Goal: Information Seeking & Learning: Learn about a topic

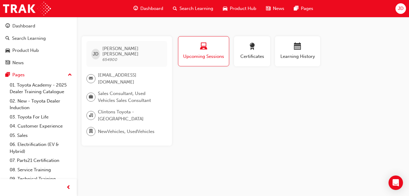
click at [188, 5] on span "Search Learning" at bounding box center [196, 8] width 34 height 7
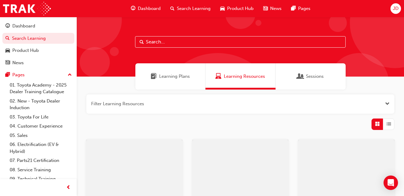
click at [174, 39] on input "text" at bounding box center [240, 41] width 211 height 11
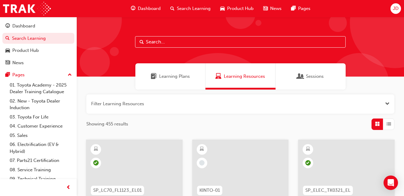
click at [156, 43] on input "text" at bounding box center [240, 41] width 211 height 11
click at [145, 5] on div "Dashboard" at bounding box center [145, 8] width 39 height 12
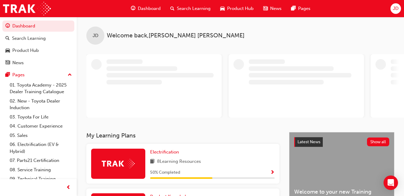
scroll to position [90, 0]
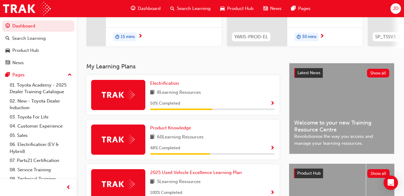
click at [229, 6] on span "Product Hub" at bounding box center [240, 8] width 26 height 7
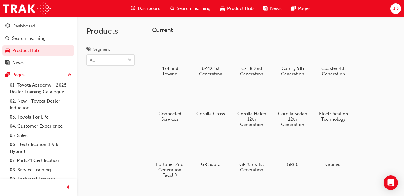
click at [141, 9] on span "Dashboard" at bounding box center [149, 8] width 23 height 7
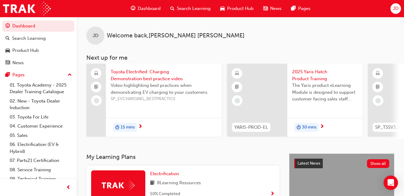
click at [205, 8] on span "Search Learning" at bounding box center [194, 8] width 34 height 7
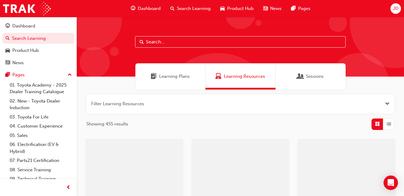
click at [177, 38] on input "text" at bounding box center [240, 41] width 211 height 11
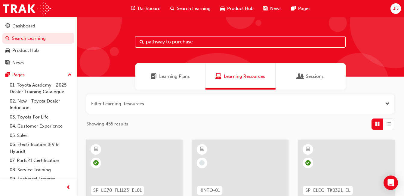
type input "pathway to purchase"
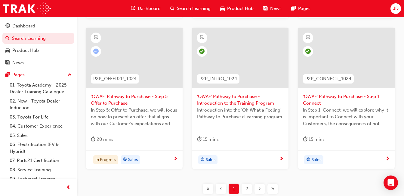
scroll to position [249, 0]
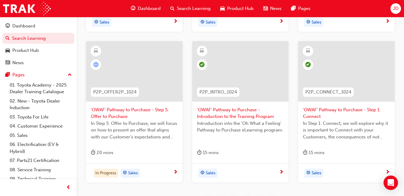
click at [146, 110] on span "'OWAF' Pathway to Purchase - Step 5: Offer to Purchase" at bounding box center [134, 113] width 87 height 14
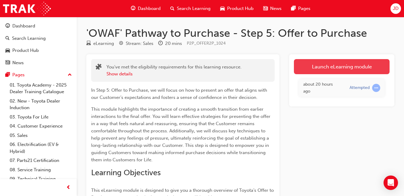
click at [359, 65] on link "Launch eLearning module" at bounding box center [342, 66] width 96 height 15
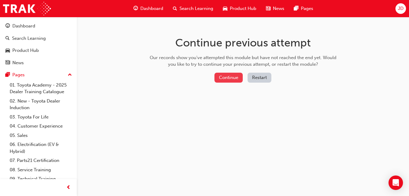
click at [225, 77] on button "Continue" at bounding box center [228, 78] width 28 height 10
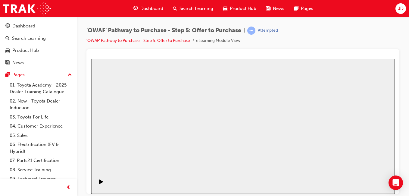
drag, startPoint x: 261, startPoint y: 120, endPoint x: 244, endPoint y: 130, distance: 19.4
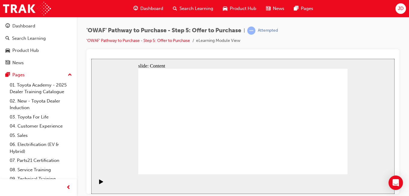
drag, startPoint x: 247, startPoint y: 152, endPoint x: 250, endPoint y: 152, distance: 3.3
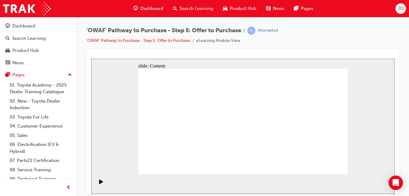
drag, startPoint x: 282, startPoint y: 154, endPoint x: 303, endPoint y: 159, distance: 21.8
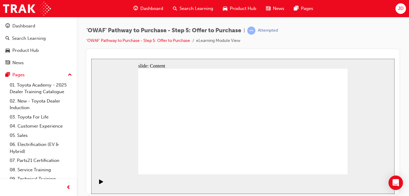
drag, startPoint x: 306, startPoint y: 161, endPoint x: 319, endPoint y: 167, distance: 14.5
drag, startPoint x: 203, startPoint y: 96, endPoint x: 195, endPoint y: 97, distance: 8.8
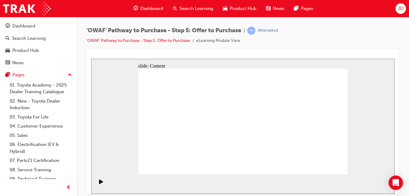
drag, startPoint x: 161, startPoint y: 118, endPoint x: 160, endPoint y: 124, distance: 5.8
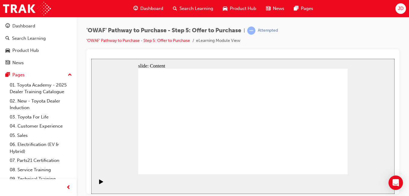
drag, startPoint x: 174, startPoint y: 151, endPoint x: 174, endPoint y: 157, distance: 6.3
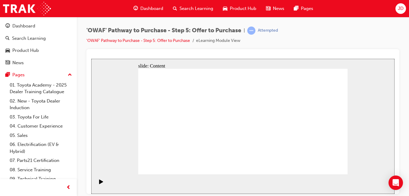
drag, startPoint x: 306, startPoint y: 103, endPoint x: 312, endPoint y: 103, distance: 6.1
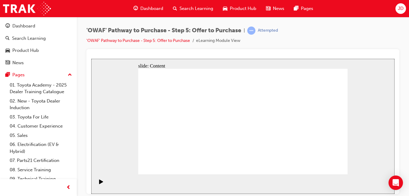
drag, startPoint x: 255, startPoint y: 166, endPoint x: 244, endPoint y: 165, distance: 10.9
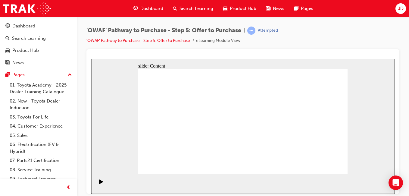
drag, startPoint x: 320, startPoint y: 163, endPoint x: 335, endPoint y: 169, distance: 15.4
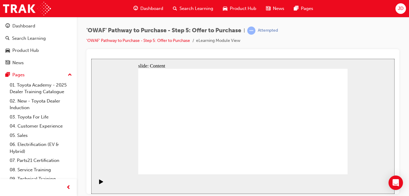
drag, startPoint x: 335, startPoint y: 169, endPoint x: 239, endPoint y: 126, distance: 104.6
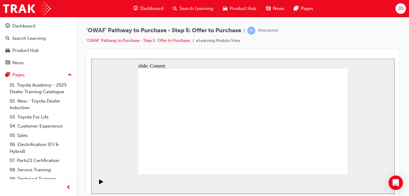
drag, startPoint x: 203, startPoint y: 156, endPoint x: 208, endPoint y: 151, distance: 6.6
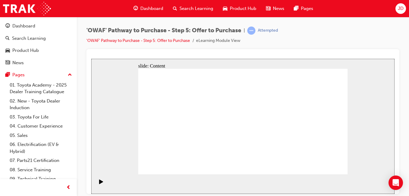
drag, startPoint x: 218, startPoint y: 104, endPoint x: 216, endPoint y: 140, distance: 36.5
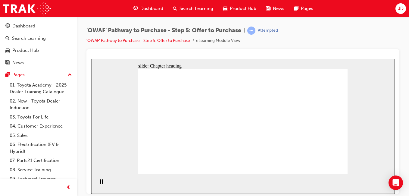
drag, startPoint x: 231, startPoint y: 123, endPoint x: 230, endPoint y: 112, distance: 10.9
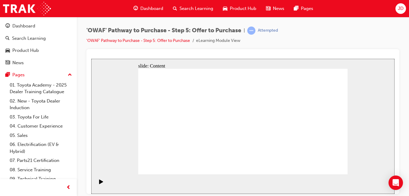
drag, startPoint x: 246, startPoint y: 84, endPoint x: 262, endPoint y: 108, distance: 28.5
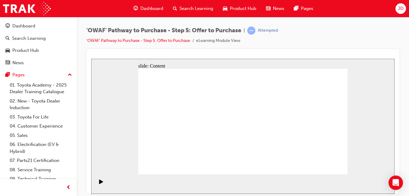
drag, startPoint x: 256, startPoint y: 134, endPoint x: 230, endPoint y: 146, distance: 28.1
drag, startPoint x: 231, startPoint y: 146, endPoint x: 242, endPoint y: 148, distance: 10.7
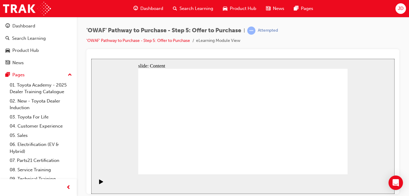
drag, startPoint x: 171, startPoint y: 113, endPoint x: 171, endPoint y: 128, distance: 14.2
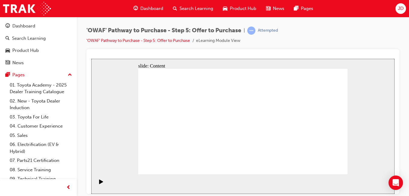
drag, startPoint x: 275, startPoint y: 97, endPoint x: 272, endPoint y: 104, distance: 7.4
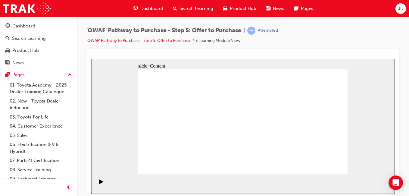
drag, startPoint x: 267, startPoint y: 134, endPoint x: 264, endPoint y: 133, distance: 3.4
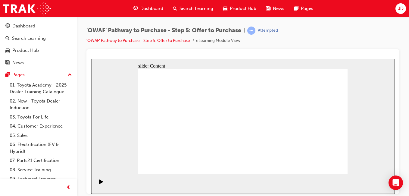
drag, startPoint x: 175, startPoint y: 86, endPoint x: 176, endPoint y: 94, distance: 7.7
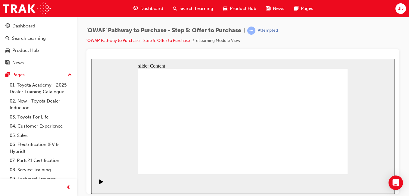
drag, startPoint x: 189, startPoint y: 92, endPoint x: 203, endPoint y: 84, distance: 15.8
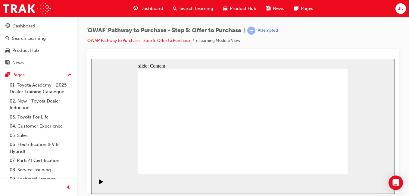
drag, startPoint x: 206, startPoint y: 84, endPoint x: 214, endPoint y: 89, distance: 9.8
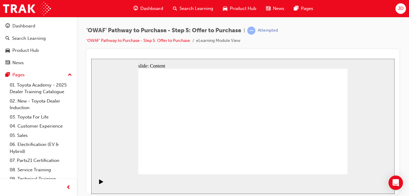
drag, startPoint x: 230, startPoint y: 114, endPoint x: 230, endPoint y: 119, distance: 4.9
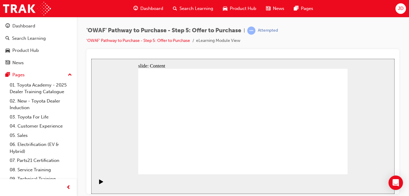
drag, startPoint x: 188, startPoint y: 85, endPoint x: 185, endPoint y: 85, distance: 3.4
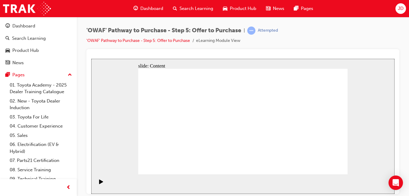
drag, startPoint x: 184, startPoint y: 85, endPoint x: 197, endPoint y: 84, distance: 12.7
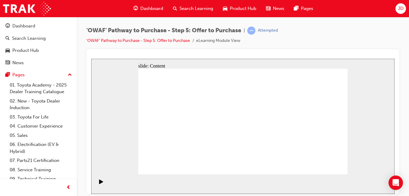
drag, startPoint x: 191, startPoint y: 84, endPoint x: 178, endPoint y: 81, distance: 13.9
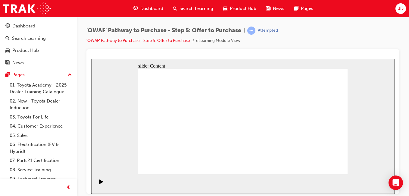
drag, startPoint x: 186, startPoint y: 81, endPoint x: 202, endPoint y: 83, distance: 16.4
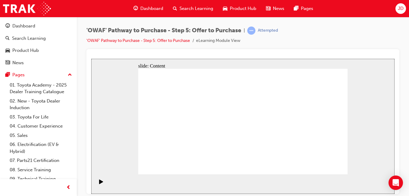
drag, startPoint x: 157, startPoint y: 71, endPoint x: 170, endPoint y: 74, distance: 13.8
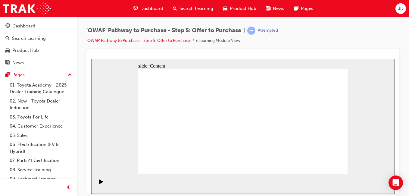
drag, startPoint x: 170, startPoint y: 74, endPoint x: 181, endPoint y: 93, distance: 22.5
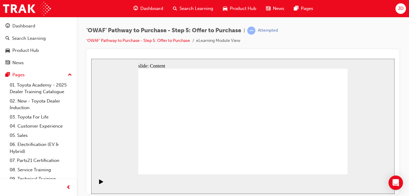
drag, startPoint x: 200, startPoint y: 83, endPoint x: 208, endPoint y: 83, distance: 8.1
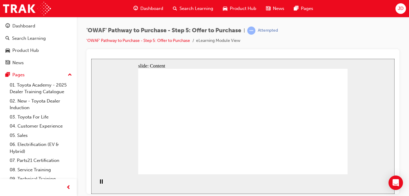
drag, startPoint x: 278, startPoint y: 107, endPoint x: 278, endPoint y: 113, distance: 6.0
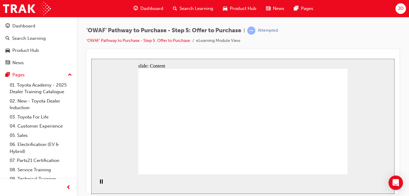
drag, startPoint x: 277, startPoint y: 98, endPoint x: 275, endPoint y: 107, distance: 10.0
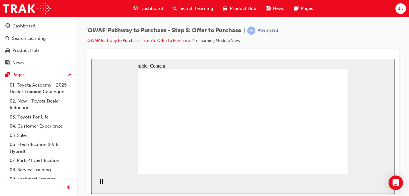
drag, startPoint x: 274, startPoint y: 139, endPoint x: 273, endPoint y: 142, distance: 3.1
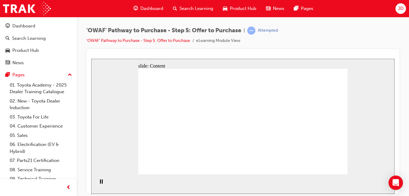
drag, startPoint x: 266, startPoint y: 113, endPoint x: 264, endPoint y: 103, distance: 10.4
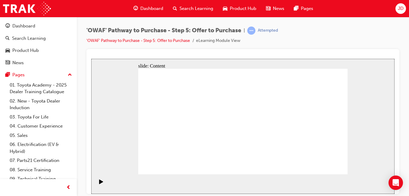
drag, startPoint x: 226, startPoint y: 126, endPoint x: 262, endPoint y: 126, distance: 36.1
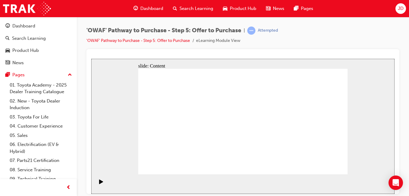
drag, startPoint x: 267, startPoint y: 124, endPoint x: 224, endPoint y: 112, distance: 45.1
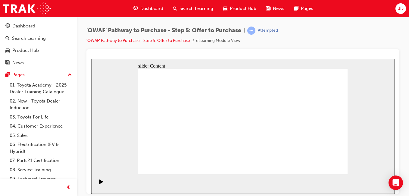
drag, startPoint x: 229, startPoint y: 131, endPoint x: 226, endPoint y: 127, distance: 5.2
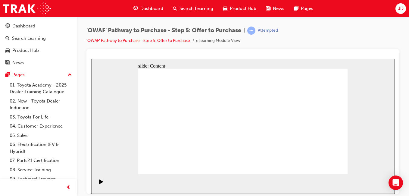
drag, startPoint x: 226, startPoint y: 127, endPoint x: 290, endPoint y: 124, distance: 63.3
drag, startPoint x: 327, startPoint y: 169, endPoint x: 331, endPoint y: 172, distance: 5.4
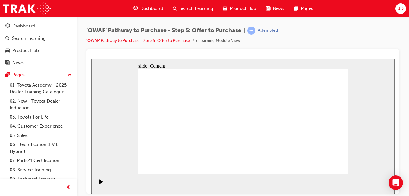
drag, startPoint x: 299, startPoint y: 175, endPoint x: 296, endPoint y: 160, distance: 15.1
click at [297, 165] on div "slide: Content Rectangle 1 Bob - HiLux Customer Rectangle 1 CLOSE RETURN Rectan…" at bounding box center [242, 125] width 303 height 135
drag, startPoint x: 293, startPoint y: 159, endPoint x: 286, endPoint y: 142, distance: 18.1
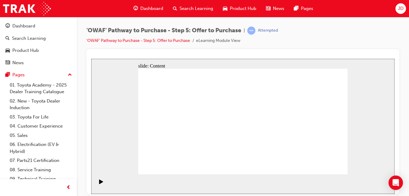
drag, startPoint x: 162, startPoint y: 161, endPoint x: 173, endPoint y: 156, distance: 12.0
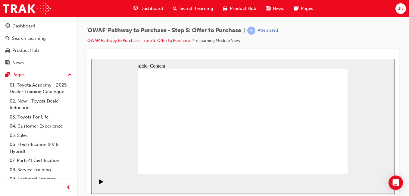
drag, startPoint x: 324, startPoint y: 158, endPoint x: 322, endPoint y: 162, distance: 4.2
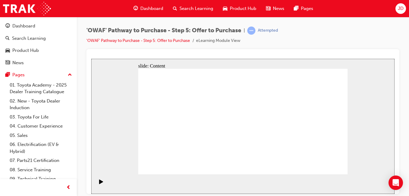
drag, startPoint x: 322, startPoint y: 143, endPoint x: 303, endPoint y: 112, distance: 37.1
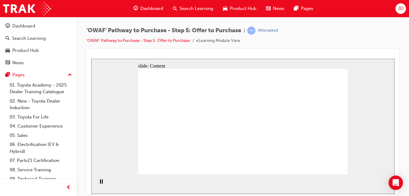
drag, startPoint x: 303, startPoint y: 112, endPoint x: 294, endPoint y: 83, distance: 29.8
drag, startPoint x: 294, startPoint y: 83, endPoint x: 240, endPoint y: 77, distance: 54.8
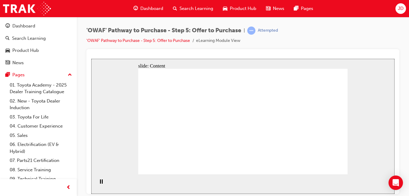
drag, startPoint x: 240, startPoint y: 77, endPoint x: 232, endPoint y: 81, distance: 8.4
drag, startPoint x: 223, startPoint y: 115, endPoint x: 304, endPoint y: 139, distance: 85.1
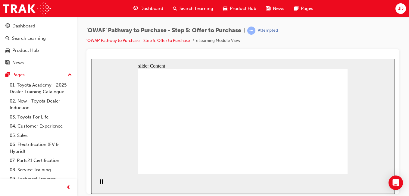
drag, startPoint x: 304, startPoint y: 139, endPoint x: 300, endPoint y: 165, distance: 25.9
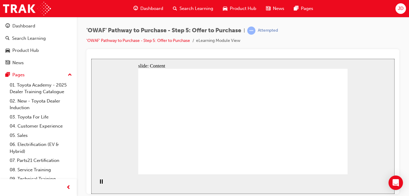
drag, startPoint x: 283, startPoint y: 143, endPoint x: 382, endPoint y: 185, distance: 108.3
click at [383, 189] on div "slide: Content What if a Customer has indicated that they may need their vehicl…" at bounding box center [242, 125] width 303 height 135
drag, startPoint x: 351, startPoint y: 171, endPoint x: 327, endPoint y: 158, distance: 27.6
click at [343, 166] on div "slide: Content What if a Customer has indicated that they may need their vehicl…" at bounding box center [242, 125] width 303 height 135
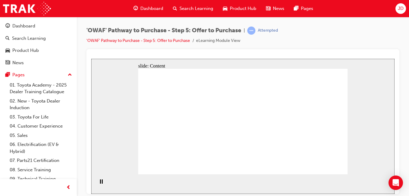
drag, startPoint x: 320, startPoint y: 160, endPoint x: 322, endPoint y: 162, distance: 3.2
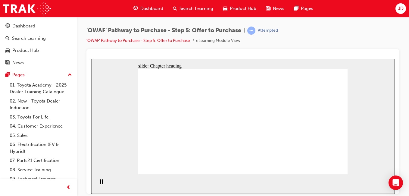
drag, startPoint x: 324, startPoint y: 161, endPoint x: 332, endPoint y: 185, distance: 25.5
click at [332, 184] on div "slide: Chapter heading Rectangle 1 What to do if a Customer doesn’t commit to a…" at bounding box center [242, 125] width 303 height 135
drag, startPoint x: 331, startPoint y: 182, endPoint x: 329, endPoint y: 170, distance: 11.6
click at [331, 177] on section "Playback Speed 2 1.75 1.5 1.25 Normal" at bounding box center [242, 184] width 303 height 20
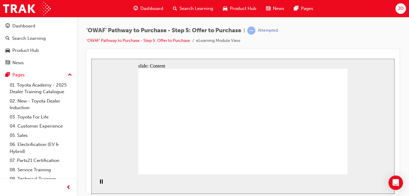
drag, startPoint x: 303, startPoint y: 148, endPoint x: 275, endPoint y: 138, distance: 29.0
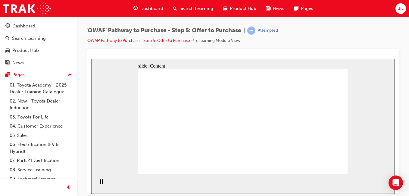
drag, startPoint x: 244, startPoint y: 131, endPoint x: 255, endPoint y: 133, distance: 11.3
drag, startPoint x: 249, startPoint y: 108, endPoint x: 226, endPoint y: 103, distance: 23.7
drag, startPoint x: 226, startPoint y: 103, endPoint x: 195, endPoint y: 109, distance: 31.9
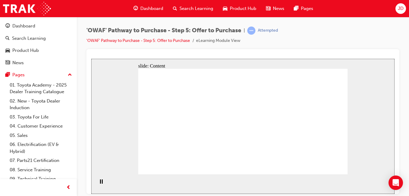
drag, startPoint x: 195, startPoint y: 109, endPoint x: 193, endPoint y: 112, distance: 3.2
drag, startPoint x: 180, startPoint y: 126, endPoint x: 180, endPoint y: 142, distance: 16.0
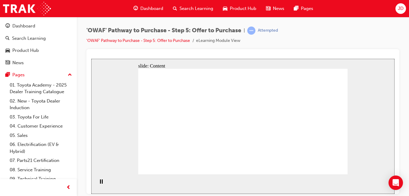
drag, startPoint x: 302, startPoint y: 110, endPoint x: 299, endPoint y: 133, distance: 22.7
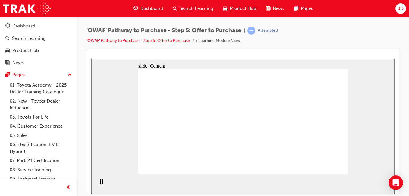
drag, startPoint x: 179, startPoint y: 109, endPoint x: 180, endPoint y: 128, distance: 19.0
drag, startPoint x: 180, startPoint y: 128, endPoint x: 186, endPoint y: 147, distance: 19.8
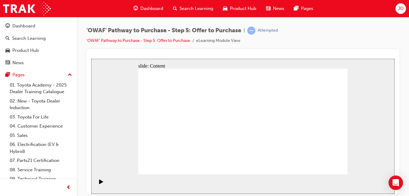
drag, startPoint x: 174, startPoint y: 107, endPoint x: 174, endPoint y: 112, distance: 5.7
drag, startPoint x: 174, startPoint y: 119, endPoint x: 174, endPoint y: 133, distance: 14.5
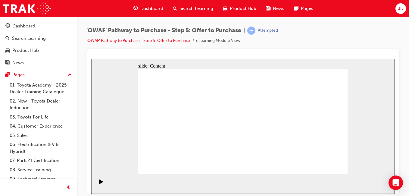
drag, startPoint x: 253, startPoint y: 99, endPoint x: 244, endPoint y: 96, distance: 9.4
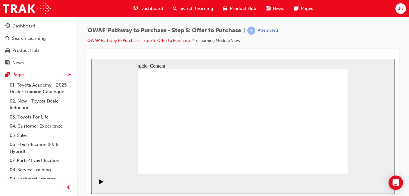
drag, startPoint x: 252, startPoint y: 94, endPoint x: 253, endPoint y: 98, distance: 4.1
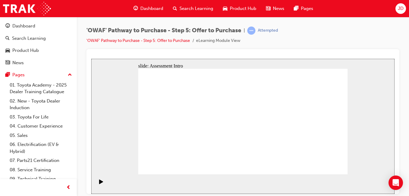
drag, startPoint x: 340, startPoint y: 172, endPoint x: 335, endPoint y: 125, distance: 46.6
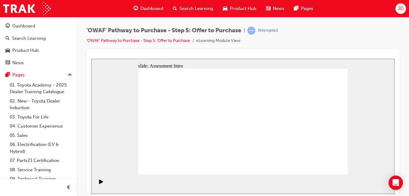
drag, startPoint x: 309, startPoint y: 101, endPoint x: 146, endPoint y: 102, distance: 162.9
drag, startPoint x: 196, startPoint y: 120, endPoint x: 198, endPoint y: 146, distance: 26.6
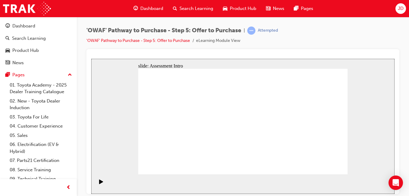
drag, startPoint x: 322, startPoint y: 158, endPoint x: 328, endPoint y: 177, distance: 19.6
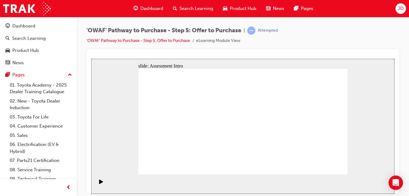
click at [328, 175] on div "slide: Assessment Intro Rectangle 1 Key messages to take away Rectangle 2 • It'…" at bounding box center [242, 125] width 303 height 135
drag, startPoint x: 328, startPoint y: 177, endPoint x: 324, endPoint y: 164, distance: 12.9
click at [327, 175] on section "Playback Speed 2 1.75 1.5 1.25" at bounding box center [242, 184] width 303 height 20
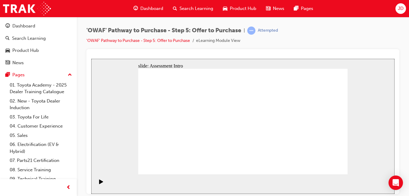
drag, startPoint x: 324, startPoint y: 164, endPoint x: 270, endPoint y: 156, distance: 55.4
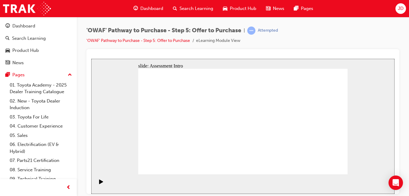
click at [90, 183] on div at bounding box center [242, 121] width 313 height 144
click at [101, 184] on icon "Play (Ctrl+Alt+P)" at bounding box center [101, 181] width 4 height 5
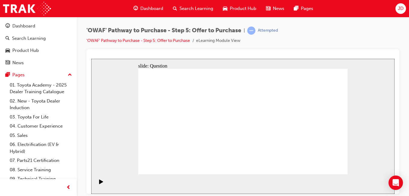
radio input "false"
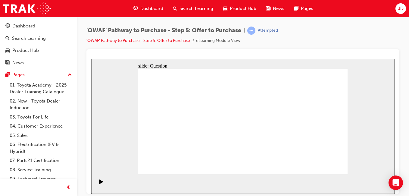
radio input "true"
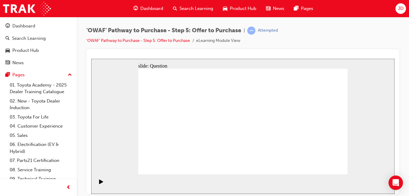
drag, startPoint x: 323, startPoint y: 116, endPoint x: 182, endPoint y: 142, distance: 142.9
drag, startPoint x: 285, startPoint y: 118, endPoint x: 220, endPoint y: 141, distance: 68.4
drag, startPoint x: 173, startPoint y: 117, endPoint x: 283, endPoint y: 141, distance: 112.2
drag, startPoint x: 191, startPoint y: 113, endPoint x: 306, endPoint y: 141, distance: 118.9
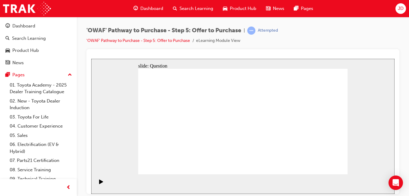
click at [324, 170] on div "slide: Question Rectangle 1 Question 2 Handling objections should be considered…" at bounding box center [242, 125] width 303 height 135
drag, startPoint x: 248, startPoint y: 114, endPoint x: 295, endPoint y: 144, distance: 56.0
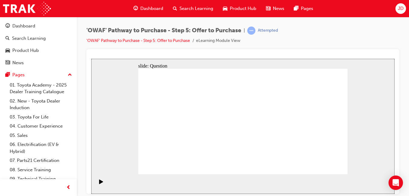
drag, startPoint x: 289, startPoint y: 113, endPoint x: 177, endPoint y: 119, distance: 112.4
drag, startPoint x: 316, startPoint y: 112, endPoint x: 181, endPoint y: 130, distance: 136.1
drag, startPoint x: 293, startPoint y: 127, endPoint x: 245, endPoint y: 122, distance: 48.8
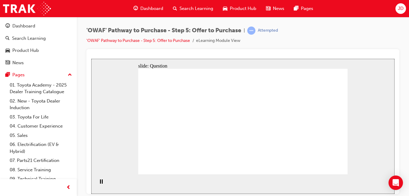
drag, startPoint x: 285, startPoint y: 149, endPoint x: 180, endPoint y: 149, distance: 104.8
drag, startPoint x: 322, startPoint y: 131, endPoint x: 269, endPoint y: 143, distance: 54.7
drag, startPoint x: 309, startPoint y: 145, endPoint x: 221, endPoint y: 109, distance: 94.5
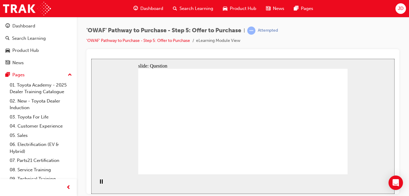
checkbox input "true"
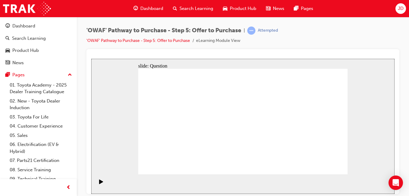
checkbox input "true"
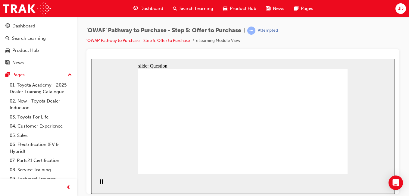
radio input "false"
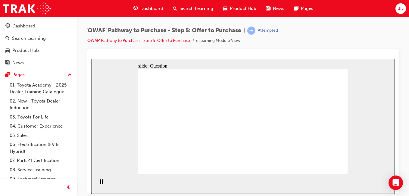
radio input "true"
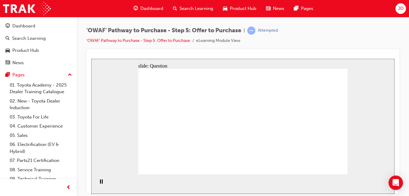
radio input "true"
radio input "false"
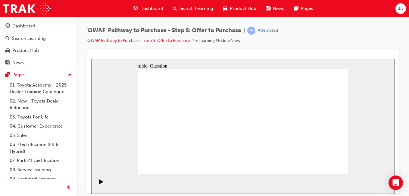
radio input "true"
radio input "false"
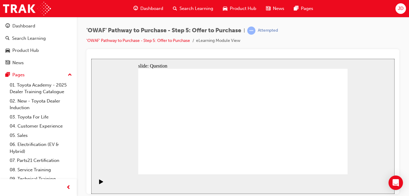
radio input "true"
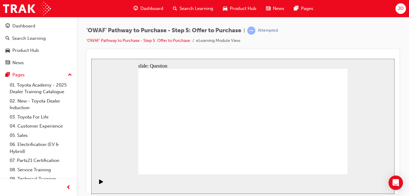
radio input "true"
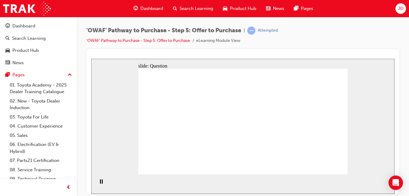
radio input "true"
drag, startPoint x: 325, startPoint y: 114, endPoint x: 178, endPoint y: 138, distance: 148.9
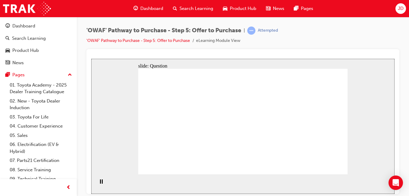
drag, startPoint x: 290, startPoint y: 112, endPoint x: 213, endPoint y: 142, distance: 82.6
drag, startPoint x: 165, startPoint y: 116, endPoint x: 275, endPoint y: 143, distance: 112.8
drag, startPoint x: 261, startPoint y: 119, endPoint x: 311, endPoint y: 149, distance: 59.0
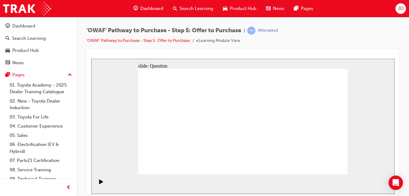
drag, startPoint x: 199, startPoint y: 117, endPoint x: 315, endPoint y: 144, distance: 119.2
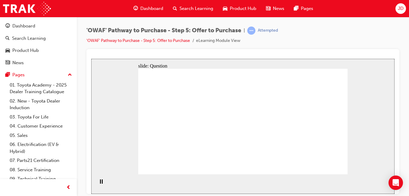
drag, startPoint x: 288, startPoint y: 129, endPoint x: 180, endPoint y: 130, distance: 108.1
drag, startPoint x: 287, startPoint y: 148, endPoint x: 176, endPoint y: 116, distance: 115.8
drag, startPoint x: 286, startPoint y: 111, endPoint x: 165, endPoint y: 147, distance: 126.0
drag, startPoint x: 160, startPoint y: 150, endPoint x: 177, endPoint y: 150, distance: 17.5
drag, startPoint x: 322, startPoint y: 116, endPoint x: 231, endPoint y: 120, distance: 91.3
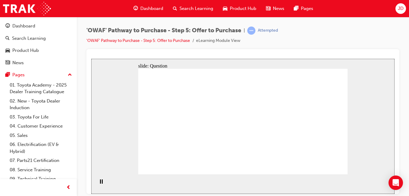
drag, startPoint x: 310, startPoint y: 127, endPoint x: 228, endPoint y: 133, distance: 81.8
drag, startPoint x: 321, startPoint y: 145, endPoint x: 233, endPoint y: 152, distance: 88.5
drag, startPoint x: 243, startPoint y: 138, endPoint x: 243, endPoint y: 145, distance: 6.9
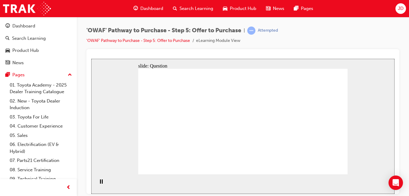
checkbox input "true"
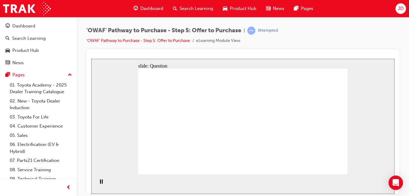
checkbox input "true"
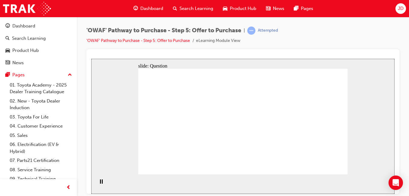
checkbox input "true"
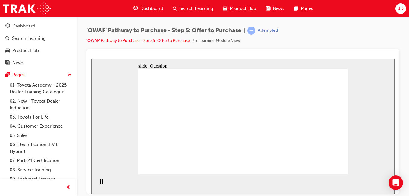
radio input "true"
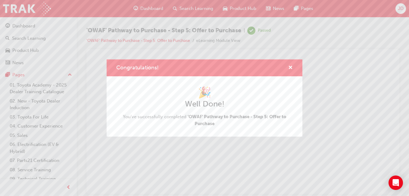
drag, startPoint x: 298, startPoint y: 66, endPoint x: 295, endPoint y: 67, distance: 3.1
click at [295, 67] on div "Congratulations!" at bounding box center [205, 67] width 196 height 17
click at [288, 67] on span "cross-icon" at bounding box center [290, 67] width 5 height 5
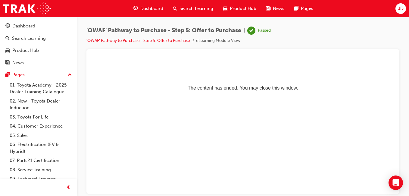
click at [173, 7] on span "search-icon" at bounding box center [175, 9] width 4 height 8
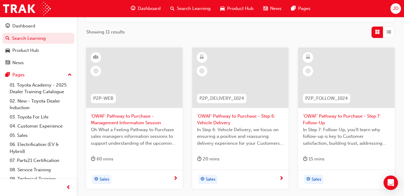
scroll to position [90, 0]
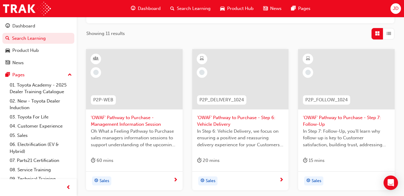
click at [218, 116] on span "'OWAF' Pathway to Purchase - Step 6: Vehicle Delivery" at bounding box center [240, 121] width 87 height 14
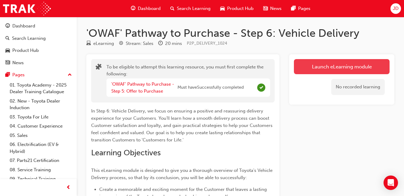
click at [346, 68] on button "Launch eLearning module" at bounding box center [342, 66] width 96 height 15
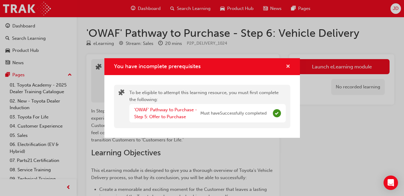
click at [287, 64] on span "cross-icon" at bounding box center [288, 66] width 5 height 5
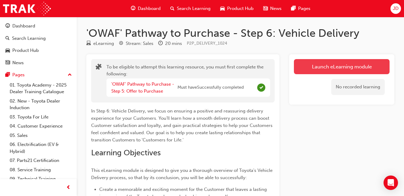
click at [319, 64] on button "Launch eLearning module" at bounding box center [342, 66] width 96 height 15
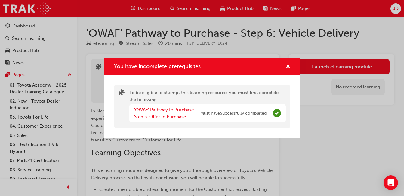
click at [161, 115] on link "'OWAF' Pathway to Purchase - Step 5: Offer to Purchase" at bounding box center [165, 113] width 63 height 12
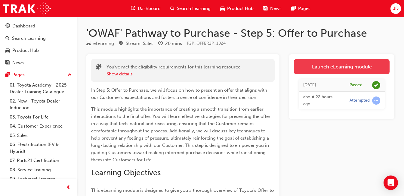
click at [324, 64] on link "Launch eLearning module" at bounding box center [342, 66] width 96 height 15
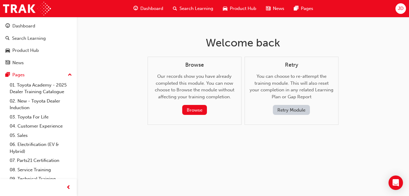
click at [185, 10] on span "Search Learning" at bounding box center [196, 8] width 34 height 7
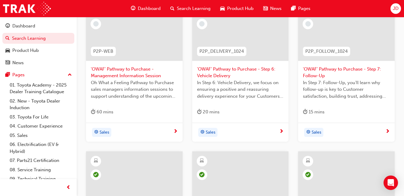
scroll to position [90, 0]
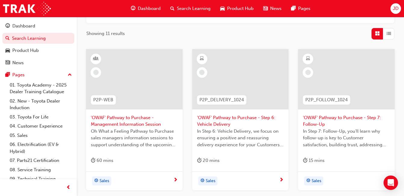
click at [234, 118] on span "'OWAF' Pathway to Purchase - Step 6: Vehicle Delivery" at bounding box center [240, 121] width 87 height 14
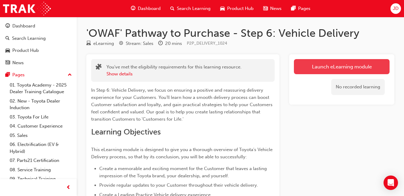
click at [313, 69] on link "Launch eLearning module" at bounding box center [342, 66] width 96 height 15
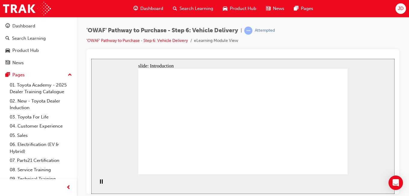
drag, startPoint x: 270, startPoint y: 75, endPoint x: 271, endPoint y: 78, distance: 3.6
drag, startPoint x: 271, startPoint y: 78, endPoint x: 273, endPoint y: 85, distance: 7.4
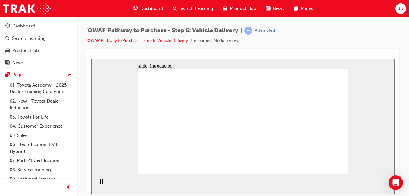
drag, startPoint x: 297, startPoint y: 92, endPoint x: 300, endPoint y: 95, distance: 3.9
drag, startPoint x: 317, startPoint y: 142, endPoint x: 313, endPoint y: 139, distance: 4.8
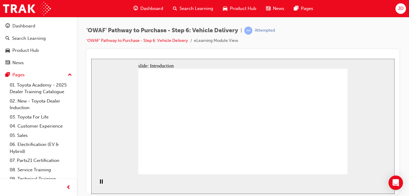
drag, startPoint x: 300, startPoint y: 146, endPoint x: 290, endPoint y: 149, distance: 10.0
drag, startPoint x: 290, startPoint y: 149, endPoint x: 280, endPoint y: 147, distance: 9.7
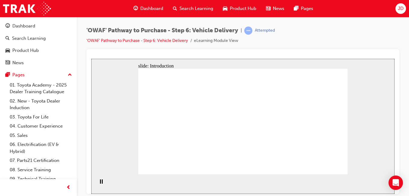
drag, startPoint x: 280, startPoint y: 147, endPoint x: 271, endPoint y: 147, distance: 9.4
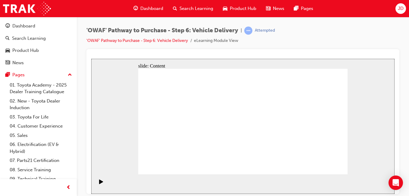
drag, startPoint x: 242, startPoint y: 143, endPoint x: 233, endPoint y: 107, distance: 37.0
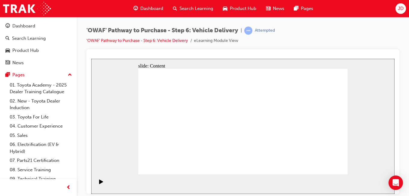
drag, startPoint x: 187, startPoint y: 98, endPoint x: 182, endPoint y: 79, distance: 19.9
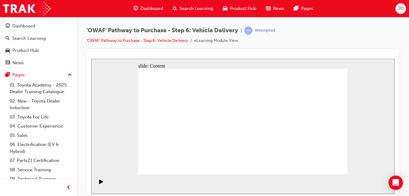
drag, startPoint x: 178, startPoint y: 78, endPoint x: 157, endPoint y: 136, distance: 62.0
drag, startPoint x: 163, startPoint y: 137, endPoint x: 169, endPoint y: 137, distance: 5.5
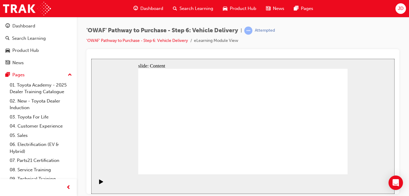
drag, startPoint x: 283, startPoint y: 125, endPoint x: 270, endPoint y: 110, distance: 20.0
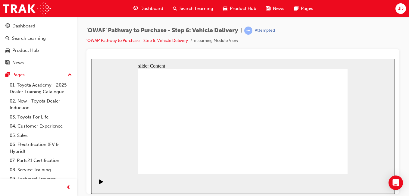
drag, startPoint x: 310, startPoint y: 103, endPoint x: 301, endPoint y: 103, distance: 8.7
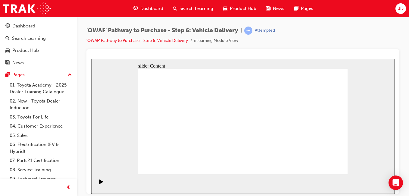
drag, startPoint x: 301, startPoint y: 103, endPoint x: 284, endPoint y: 98, distance: 17.5
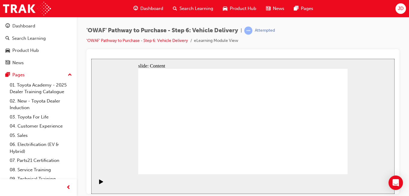
drag, startPoint x: 273, startPoint y: 98, endPoint x: 259, endPoint y: 96, distance: 14.9
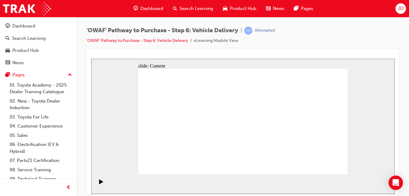
drag, startPoint x: 281, startPoint y: 93, endPoint x: 323, endPoint y: 79, distance: 44.1
drag, startPoint x: 364, startPoint y: 79, endPoint x: 306, endPoint y: 100, distance: 60.9
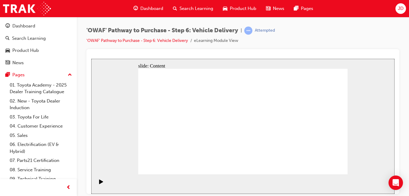
click at [340, 90] on div "slide: Content Toyota For Life Toyota For Life Respect On Show Professional Eff…" at bounding box center [242, 125] width 303 height 135
drag, startPoint x: 283, startPoint y: 105, endPoint x: 232, endPoint y: 115, distance: 51.2
drag, startPoint x: 232, startPoint y: 115, endPoint x: 178, endPoint y: 145, distance: 61.8
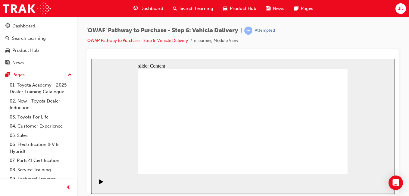
drag, startPoint x: 184, startPoint y: 137, endPoint x: 185, endPoint y: 126, distance: 11.5
drag, startPoint x: 186, startPoint y: 126, endPoint x: 199, endPoint y: 126, distance: 13.5
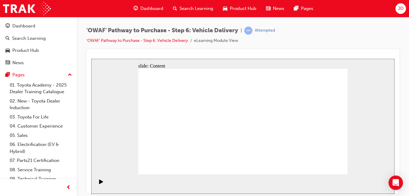
drag, startPoint x: 202, startPoint y: 125, endPoint x: 227, endPoint y: 126, distance: 25.0
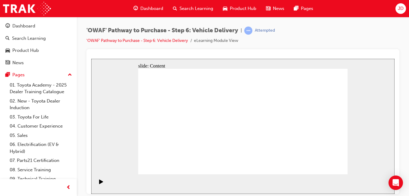
drag, startPoint x: 230, startPoint y: 126, endPoint x: 235, endPoint y: 125, distance: 5.1
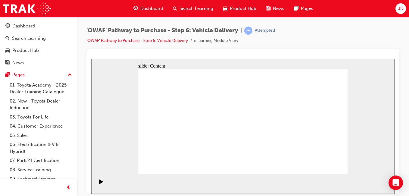
drag, startPoint x: 306, startPoint y: 140, endPoint x: 303, endPoint y: 132, distance: 8.4
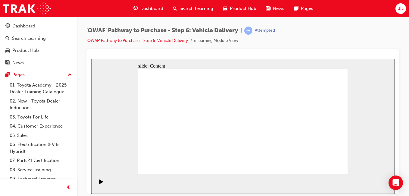
drag, startPoint x: 303, startPoint y: 132, endPoint x: 303, endPoint y: 128, distance: 3.9
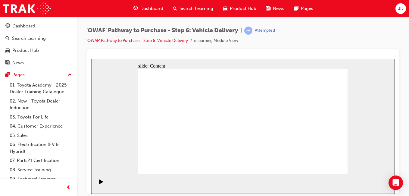
drag, startPoint x: 177, startPoint y: 138, endPoint x: 199, endPoint y: 138, distance: 22.0
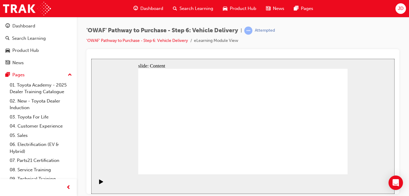
drag, startPoint x: 221, startPoint y: 140, endPoint x: 223, endPoint y: 132, distance: 8.1
drag, startPoint x: 229, startPoint y: 113, endPoint x: 236, endPoint y: 111, distance: 7.8
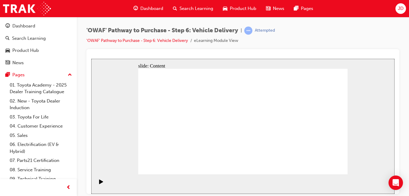
drag, startPoint x: 185, startPoint y: 132, endPoint x: 177, endPoint y: 137, distance: 10.0
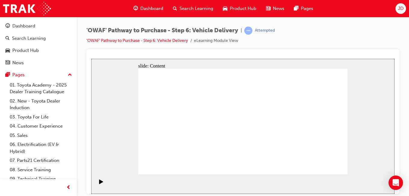
drag, startPoint x: 175, startPoint y: 137, endPoint x: 179, endPoint y: 138, distance: 4.0
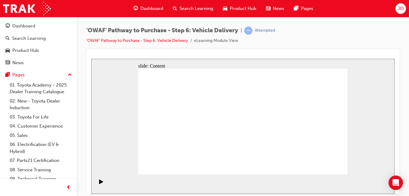
drag, startPoint x: 308, startPoint y: 143, endPoint x: 313, endPoint y: 139, distance: 6.9
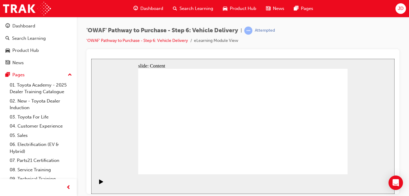
drag, startPoint x: 316, startPoint y: 164, endPoint x: 327, endPoint y: 163, distance: 10.6
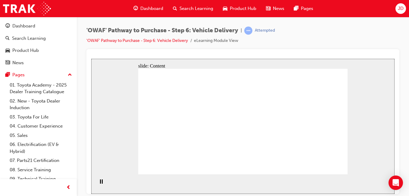
drag, startPoint x: 132, startPoint y: 82, endPoint x: 148, endPoint y: 106, distance: 29.5
click at [134, 87] on div "slide: Content Rectangle 1 Pre-delivery Customer Meeting or Phone Call Before w…" at bounding box center [242, 125] width 303 height 135
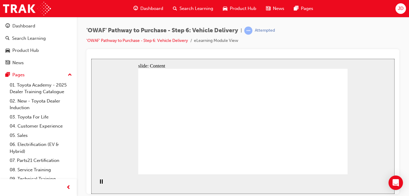
drag, startPoint x: 185, startPoint y: 131, endPoint x: 188, endPoint y: 144, distance: 13.5
drag, startPoint x: 188, startPoint y: 144, endPoint x: 218, endPoint y: 139, distance: 29.9
drag, startPoint x: 218, startPoint y: 139, endPoint x: 239, endPoint y: 138, distance: 21.1
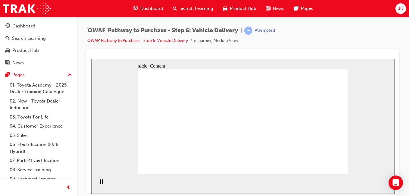
drag, startPoint x: 273, startPoint y: 124, endPoint x: 266, endPoint y: 131, distance: 9.6
drag, startPoint x: 265, startPoint y: 132, endPoint x: 256, endPoint y: 132, distance: 9.1
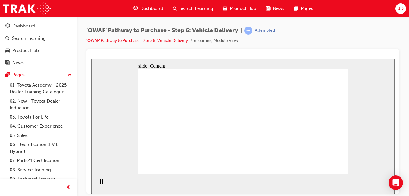
drag, startPoint x: 323, startPoint y: 176, endPoint x: 332, endPoint y: 151, distance: 26.5
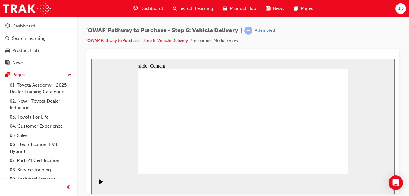
click at [323, 172] on div "slide: Content Rectangle 2 Rectangle Rectangle 6 [PERSON_NAME] family (partner …" at bounding box center [242, 125] width 303 height 135
click at [326, 178] on div "slide: Content Rectangle 2 Rectangle Rectangle 6 [PERSON_NAME] family (partner …" at bounding box center [242, 125] width 303 height 135
drag, startPoint x: 326, startPoint y: 173, endPoint x: 328, endPoint y: 168, distance: 5.8
click at [326, 173] on div "slide: Content Rectangle 2 Rectangle Rectangle 6 [PERSON_NAME] family (partner …" at bounding box center [242, 125] width 303 height 135
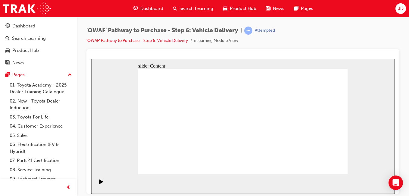
drag, startPoint x: 325, startPoint y: 164, endPoint x: 326, endPoint y: 167, distance: 3.7
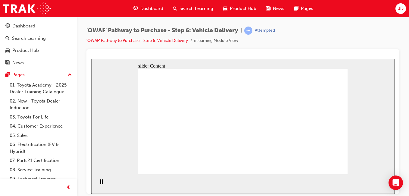
drag, startPoint x: 188, startPoint y: 99, endPoint x: 202, endPoint y: 98, distance: 14.5
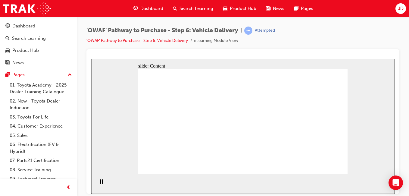
drag, startPoint x: 208, startPoint y: 98, endPoint x: 215, endPoint y: 98, distance: 6.9
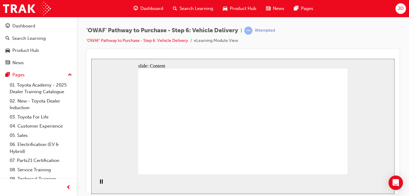
drag, startPoint x: 268, startPoint y: 98, endPoint x: 272, endPoint y: 98, distance: 4.5
drag, startPoint x: 306, startPoint y: 99, endPoint x: 311, endPoint y: 99, distance: 5.4
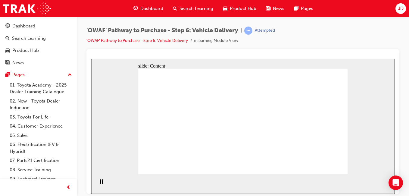
drag, startPoint x: 218, startPoint y: 117, endPoint x: 227, endPoint y: 116, distance: 9.5
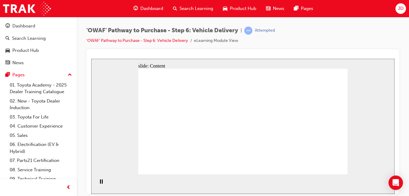
drag, startPoint x: 245, startPoint y: 118, endPoint x: 249, endPoint y: 132, distance: 14.5
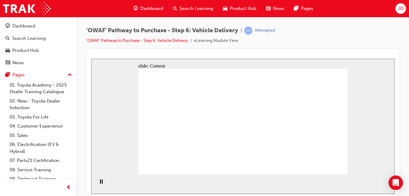
drag, startPoint x: 255, startPoint y: 108, endPoint x: 249, endPoint y: 171, distance: 63.7
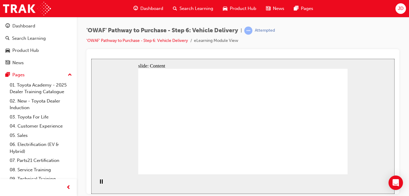
drag, startPoint x: 249, startPoint y: 171, endPoint x: 297, endPoint y: 187, distance: 50.6
drag, startPoint x: 228, startPoint y: 128, endPoint x: 236, endPoint y: 125, distance: 8.5
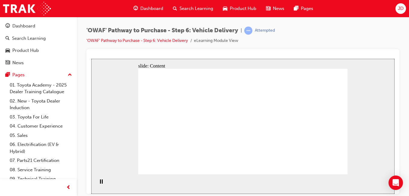
drag, startPoint x: 367, startPoint y: 121, endPoint x: 342, endPoint y: 125, distance: 25.4
click at [367, 121] on div "slide: Content Rectangle 1 Rectangle 4 Show Respect & Professionalism As you wi…" at bounding box center [242, 125] width 303 height 135
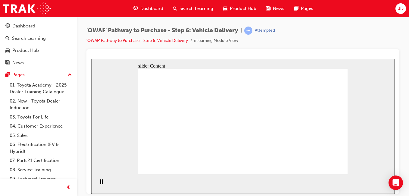
drag, startPoint x: 293, startPoint y: 128, endPoint x: 293, endPoint y: 137, distance: 9.3
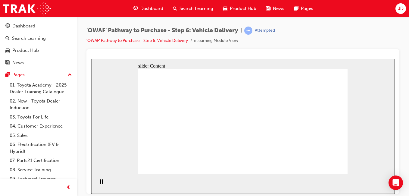
drag, startPoint x: 273, startPoint y: 128, endPoint x: 284, endPoint y: 129, distance: 10.7
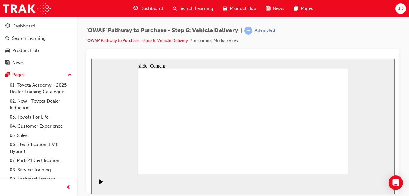
drag, startPoint x: 240, startPoint y: 133, endPoint x: 239, endPoint y: 140, distance: 6.9
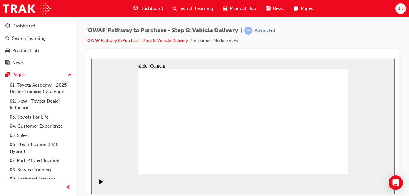
drag, startPoint x: 334, startPoint y: 166, endPoint x: 328, endPoint y: 165, distance: 6.8
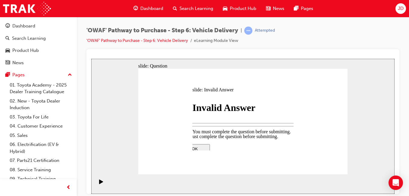
click at [329, 164] on div at bounding box center [242, 125] width 303 height 135
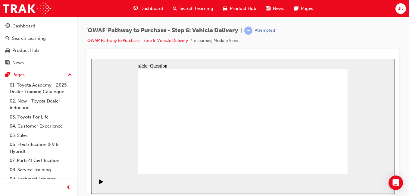
radio input "false"
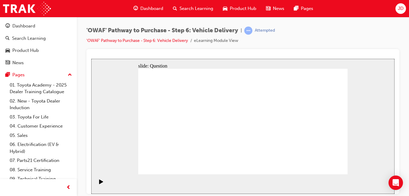
radio input "true"
drag, startPoint x: 209, startPoint y: 154, endPoint x: 212, endPoint y: 113, distance: 40.7
drag, startPoint x: 237, startPoint y: 145, endPoint x: 272, endPoint y: 115, distance: 45.4
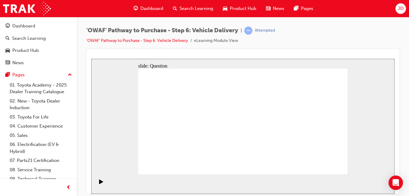
drag, startPoint x: 275, startPoint y: 145, endPoint x: 196, endPoint y: 127, distance: 81.5
drag, startPoint x: 276, startPoint y: 112, endPoint x: 245, endPoint y: 144, distance: 43.9
drag, startPoint x: 210, startPoint y: 111, endPoint x: 286, endPoint y: 147, distance: 84.3
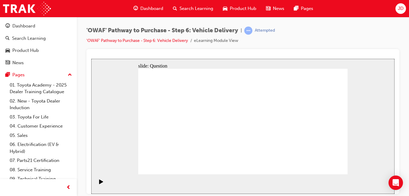
drag, startPoint x: 205, startPoint y: 144, endPoint x: 213, endPoint y: 110, distance: 34.5
drag, startPoint x: 245, startPoint y: 137, endPoint x: 246, endPoint y: 140, distance: 3.1
drag, startPoint x: 246, startPoint y: 141, endPoint x: 279, endPoint y: 110, distance: 44.9
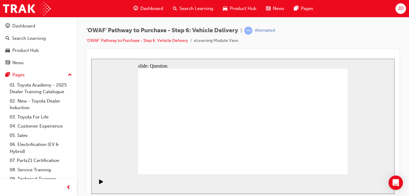
drag, startPoint x: 246, startPoint y: 141, endPoint x: 244, endPoint y: 146, distance: 5.4
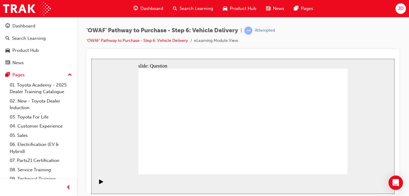
checkbox input "true"
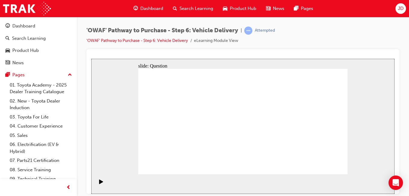
drag, startPoint x: 314, startPoint y: 133, endPoint x: 181, endPoint y: 135, distance: 133.4
drag, startPoint x: 307, startPoint y: 127, endPoint x: 166, endPoint y: 137, distance: 141.6
drag, startPoint x: 302, startPoint y: 130, endPoint x: 250, endPoint y: 138, distance: 52.7
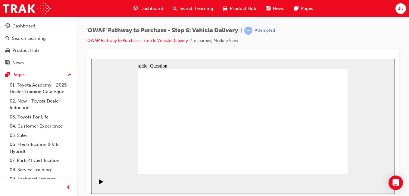
drag, startPoint x: 317, startPoint y: 131, endPoint x: 184, endPoint y: 135, distance: 133.7
drag, startPoint x: 312, startPoint y: 132, endPoint x: 184, endPoint y: 139, distance: 128.4
drag, startPoint x: 317, startPoint y: 131, endPoint x: 273, endPoint y: 135, distance: 44.1
drag, startPoint x: 320, startPoint y: 128, endPoint x: 193, endPoint y: 131, distance: 127.7
drag, startPoint x: 325, startPoint y: 125, endPoint x: 190, endPoint y: 132, distance: 135.6
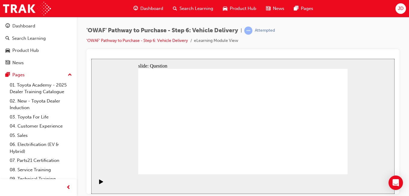
radio input "true"
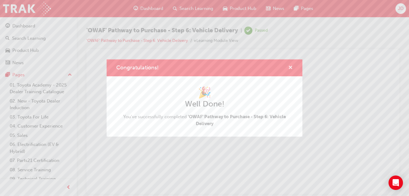
drag, startPoint x: 291, startPoint y: 65, endPoint x: 188, endPoint y: 3, distance: 120.2
click at [291, 65] on span "cross-icon" at bounding box center [290, 67] width 5 height 5
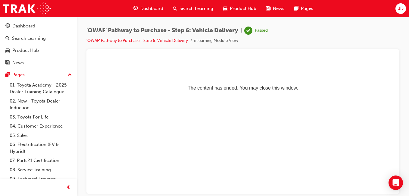
click at [204, 15] on div "Dashboard Search Learning Product Hub News Pages" at bounding box center [223, 8] width 194 height 17
click at [202, 8] on span "Search Learning" at bounding box center [196, 8] width 34 height 7
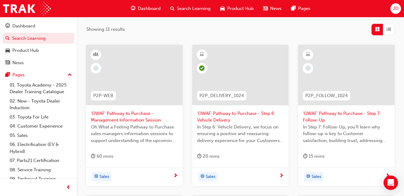
scroll to position [151, 0]
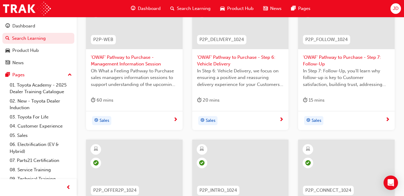
click at [377, 60] on span "'OWAF' Pathway to Purchase - Step 7: Follow-Up" at bounding box center [346, 61] width 87 height 14
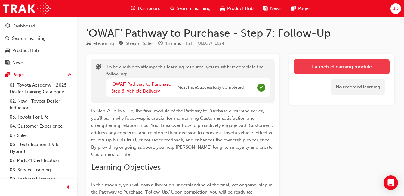
click at [332, 64] on button "Launch eLearning module" at bounding box center [342, 66] width 96 height 15
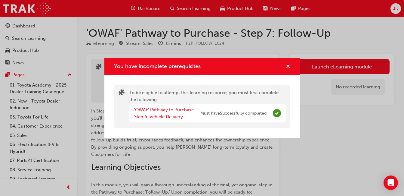
click at [287, 64] on span "cross-icon" at bounding box center [288, 66] width 5 height 5
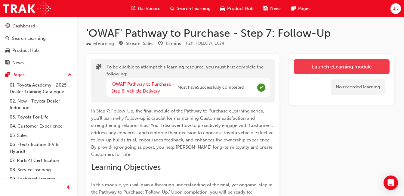
drag, startPoint x: 368, startPoint y: 62, endPoint x: 366, endPoint y: 67, distance: 5.0
click at [366, 67] on button "Launch eLearning module" at bounding box center [342, 66] width 96 height 15
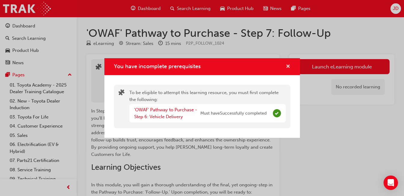
click at [287, 66] on span "cross-icon" at bounding box center [288, 66] width 5 height 5
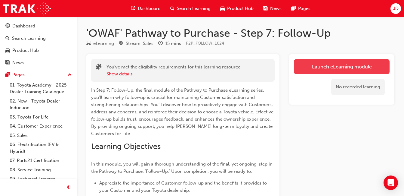
click at [323, 73] on link "Launch eLearning module" at bounding box center [342, 66] width 96 height 15
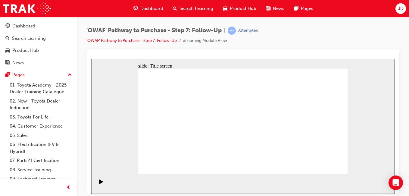
drag, startPoint x: 335, startPoint y: 170, endPoint x: 333, endPoint y: 167, distance: 3.4
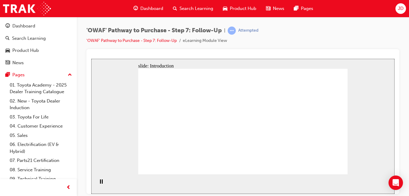
drag, startPoint x: 236, startPoint y: 92, endPoint x: 247, endPoint y: 93, distance: 11.2
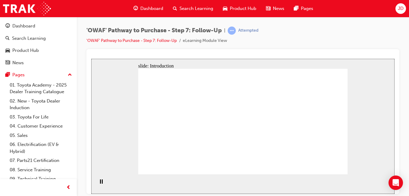
drag, startPoint x: 247, startPoint y: 93, endPoint x: 272, endPoint y: 89, distance: 25.0
drag, startPoint x: 272, startPoint y: 89, endPoint x: 282, endPoint y: 88, distance: 10.3
drag, startPoint x: 282, startPoint y: 88, endPoint x: 284, endPoint y: 96, distance: 7.7
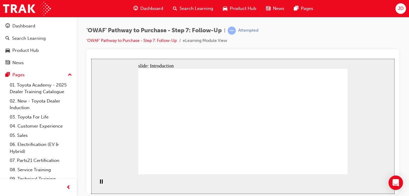
drag, startPoint x: 258, startPoint y: 138, endPoint x: 276, endPoint y: 141, distance: 18.4
drag, startPoint x: 276, startPoint y: 141, endPoint x: 293, endPoint y: 139, distance: 17.3
drag, startPoint x: 293, startPoint y: 139, endPoint x: 301, endPoint y: 125, distance: 16.3
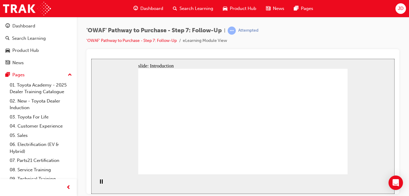
drag, startPoint x: 301, startPoint y: 125, endPoint x: 292, endPoint y: 89, distance: 37.5
drag, startPoint x: 290, startPoint y: 89, endPoint x: 278, endPoint y: 84, distance: 12.9
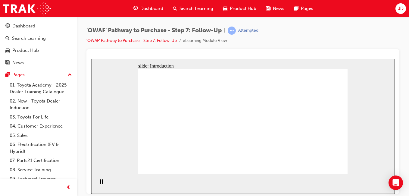
drag, startPoint x: 278, startPoint y: 84, endPoint x: 269, endPoint y: 84, distance: 9.1
drag, startPoint x: 269, startPoint y: 84, endPoint x: 244, endPoint y: 96, distance: 28.1
drag, startPoint x: 241, startPoint y: 100, endPoint x: 239, endPoint y: 113, distance: 13.0
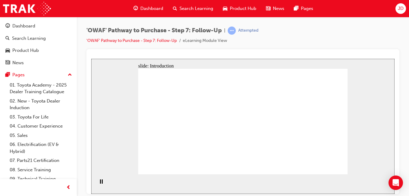
drag, startPoint x: 239, startPoint y: 113, endPoint x: 231, endPoint y: 113, distance: 7.8
drag, startPoint x: 234, startPoint y: 115, endPoint x: 245, endPoint y: 105, distance: 14.9
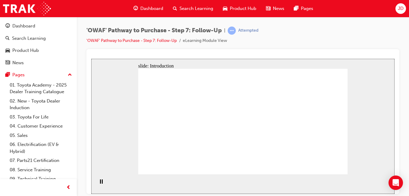
drag, startPoint x: 295, startPoint y: 82, endPoint x: 300, endPoint y: 95, distance: 14.9
drag, startPoint x: 301, startPoint y: 104, endPoint x: 296, endPoint y: 121, distance: 17.4
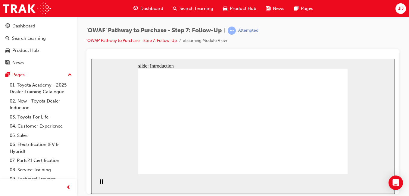
drag, startPoint x: 294, startPoint y: 125, endPoint x: 287, endPoint y: 134, distance: 10.5
drag, startPoint x: 287, startPoint y: 134, endPoint x: 277, endPoint y: 145, distance: 15.3
drag, startPoint x: 277, startPoint y: 145, endPoint x: 269, endPoint y: 147, distance: 8.9
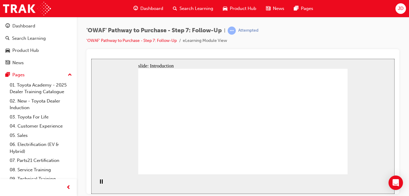
drag, startPoint x: 265, startPoint y: 147, endPoint x: 244, endPoint y: 135, distance: 24.9
drag, startPoint x: 244, startPoint y: 135, endPoint x: 235, endPoint y: 119, distance: 17.4
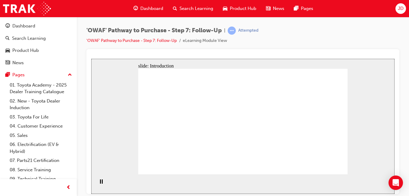
drag, startPoint x: 235, startPoint y: 119, endPoint x: 236, endPoint y: 110, distance: 8.7
drag, startPoint x: 250, startPoint y: 80, endPoint x: 251, endPoint y: 83, distance: 3.1
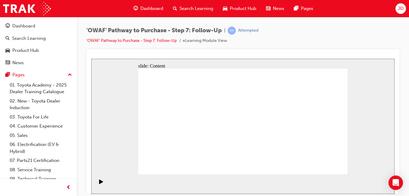
drag, startPoint x: 329, startPoint y: 165, endPoint x: 325, endPoint y: 167, distance: 4.0
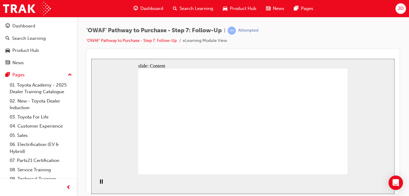
drag, startPoint x: 236, startPoint y: 105, endPoint x: 242, endPoint y: 105, distance: 5.7
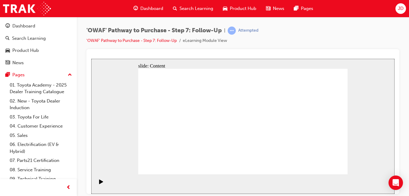
drag, startPoint x: 333, startPoint y: 178, endPoint x: 333, endPoint y: 170, distance: 7.5
click at [333, 176] on section "Playback Speed 2 1.75 1.5 1.25" at bounding box center [242, 184] width 303 height 20
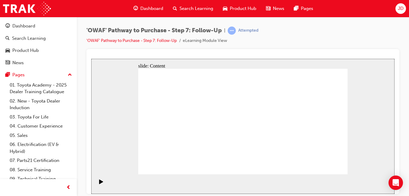
drag, startPoint x: 332, startPoint y: 169, endPoint x: 331, endPoint y: 160, distance: 8.4
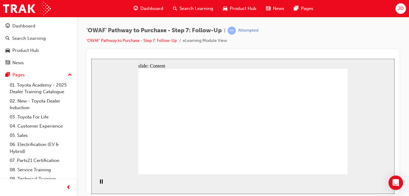
drag, startPoint x: 165, startPoint y: 116, endPoint x: 171, endPoint y: 123, distance: 9.7
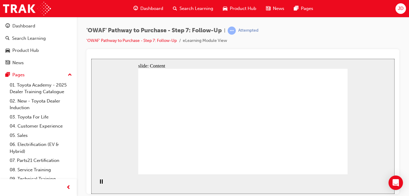
drag, startPoint x: 173, startPoint y: 131, endPoint x: 179, endPoint y: 142, distance: 12.8
drag, startPoint x: 183, startPoint y: 138, endPoint x: 194, endPoint y: 135, distance: 11.5
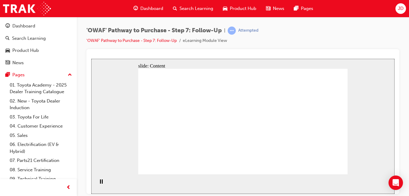
drag, startPoint x: 189, startPoint y: 121, endPoint x: 181, endPoint y: 110, distance: 13.4
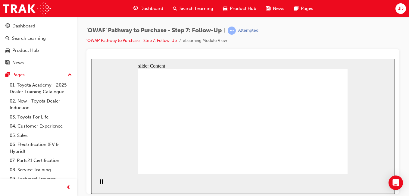
drag, startPoint x: 156, startPoint y: 108, endPoint x: 169, endPoint y: 132, distance: 28.0
drag, startPoint x: 192, startPoint y: 123, endPoint x: 217, endPoint y: 113, distance: 27.4
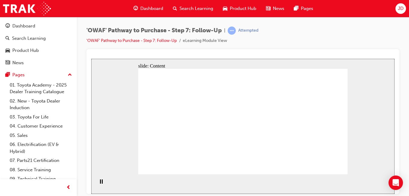
drag, startPoint x: 336, startPoint y: 167, endPoint x: 321, endPoint y: 151, distance: 21.9
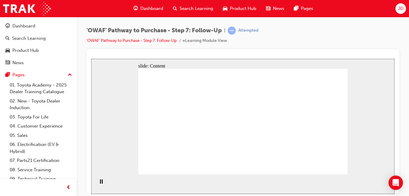
drag, startPoint x: 188, startPoint y: 126, endPoint x: 170, endPoint y: 83, distance: 47.1
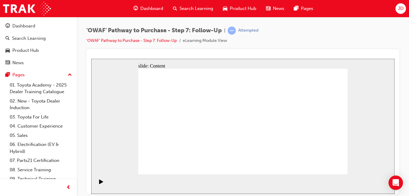
drag, startPoint x: 207, startPoint y: 147, endPoint x: 212, endPoint y: 150, distance: 5.5
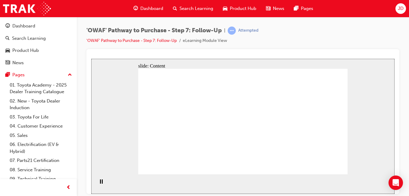
drag, startPoint x: 168, startPoint y: 111, endPoint x: 177, endPoint y: 106, distance: 10.5
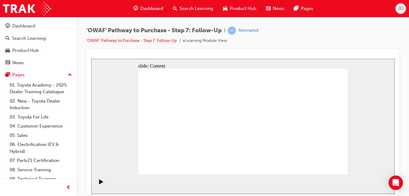
drag, startPoint x: 265, startPoint y: 90, endPoint x: 280, endPoint y: 90, distance: 15.7
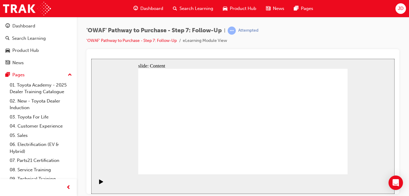
drag, startPoint x: 280, startPoint y: 90, endPoint x: 284, endPoint y: 90, distance: 3.3
drag, startPoint x: 291, startPoint y: 90, endPoint x: 307, endPoint y: 93, distance: 15.9
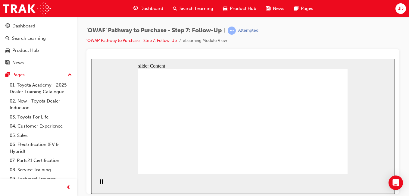
drag, startPoint x: 323, startPoint y: 163, endPoint x: 325, endPoint y: 171, distance: 8.0
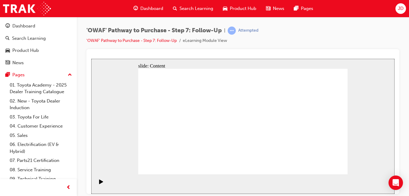
drag, startPoint x: 254, startPoint y: 90, endPoint x: 256, endPoint y: 97, distance: 7.2
drag, startPoint x: 256, startPoint y: 97, endPoint x: 255, endPoint y: 106, distance: 8.8
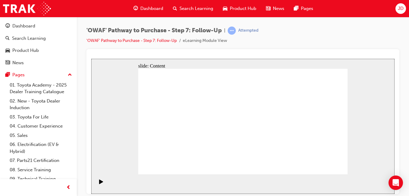
drag, startPoint x: 255, startPoint y: 106, endPoint x: 255, endPoint y: 111, distance: 5.8
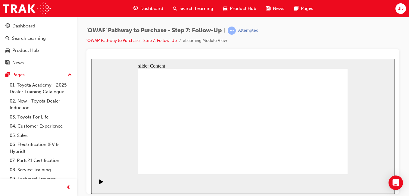
drag, startPoint x: 254, startPoint y: 127, endPoint x: 254, endPoint y: 130, distance: 3.3
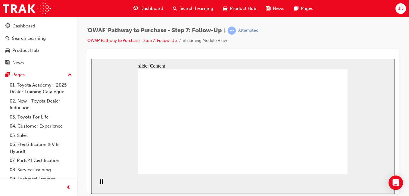
drag, startPoint x: 261, startPoint y: 83, endPoint x: 275, endPoint y: 82, distance: 14.2
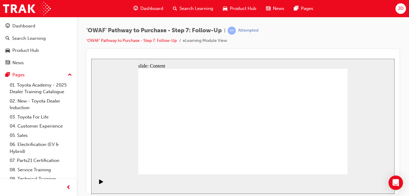
drag, startPoint x: 299, startPoint y: 81, endPoint x: 269, endPoint y: 94, distance: 33.0
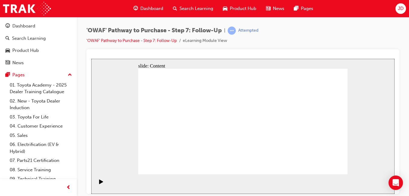
drag, startPoint x: 258, startPoint y: 95, endPoint x: 274, endPoint y: 83, distance: 19.5
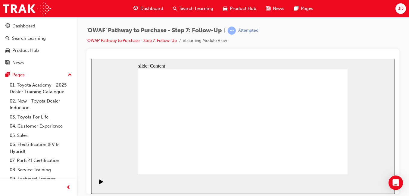
drag, startPoint x: 307, startPoint y: 85, endPoint x: 276, endPoint y: 95, distance: 32.6
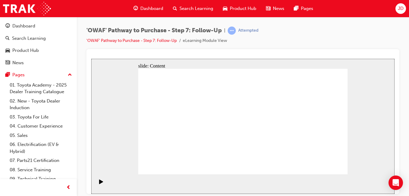
drag, startPoint x: 299, startPoint y: 86, endPoint x: 299, endPoint y: 72, distance: 13.8
drag, startPoint x: 293, startPoint y: 83, endPoint x: 205, endPoint y: 100, distance: 89.6
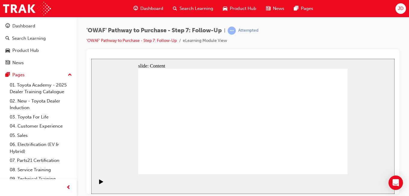
drag, startPoint x: 228, startPoint y: 98, endPoint x: 260, endPoint y: 104, distance: 31.9
drag, startPoint x: 259, startPoint y: 104, endPoint x: 269, endPoint y: 98, distance: 12.3
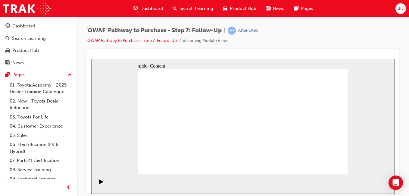
drag, startPoint x: 270, startPoint y: 98, endPoint x: 284, endPoint y: 93, distance: 15.4
drag, startPoint x: 284, startPoint y: 93, endPoint x: 282, endPoint y: 84, distance: 9.0
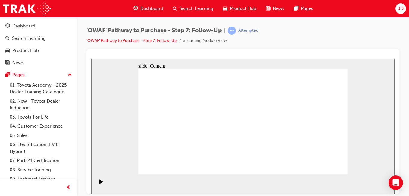
drag, startPoint x: 295, startPoint y: 87, endPoint x: 256, endPoint y: 99, distance: 40.9
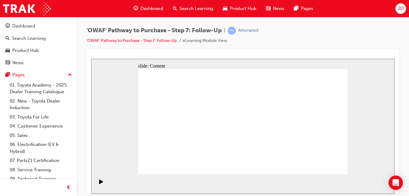
drag, startPoint x: 337, startPoint y: 163, endPoint x: 334, endPoint y: 166, distance: 3.9
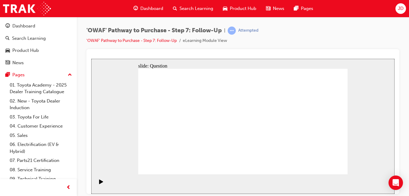
radio input "false"
radio input "true"
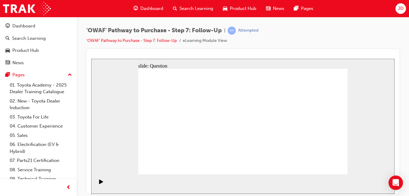
drag, startPoint x: 213, startPoint y: 149, endPoint x: 250, endPoint y: 104, distance: 58.3
drag, startPoint x: 235, startPoint y: 158, endPoint x: 191, endPoint y: 110, distance: 65.2
drag, startPoint x: 272, startPoint y: 151, endPoint x: 204, endPoint y: 132, distance: 71.0
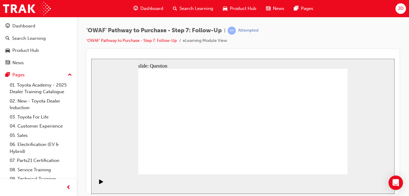
drag, startPoint x: 245, startPoint y: 138, endPoint x: 245, endPoint y: 141, distance: 3.1
radio input "true"
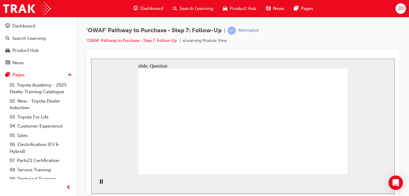
radio input "true"
drag, startPoint x: 321, startPoint y: 163, endPoint x: 327, endPoint y: 166, distance: 6.2
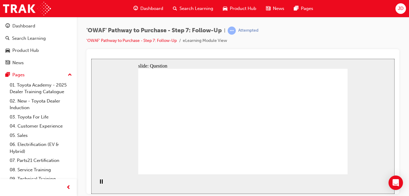
radio input "true"
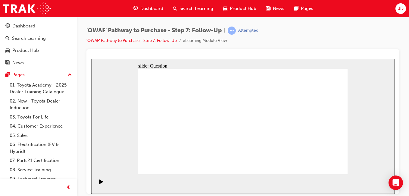
radio input "true"
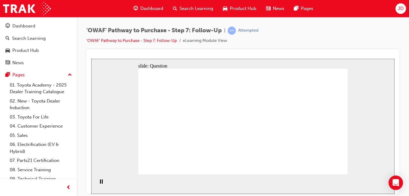
drag, startPoint x: 241, startPoint y: 132, endPoint x: 242, endPoint y: 135, distance: 3.4
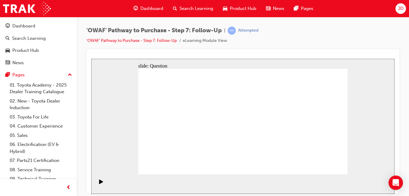
radio input "false"
radio input "true"
drag, startPoint x: 261, startPoint y: 150, endPoint x: 257, endPoint y: 147, distance: 4.8
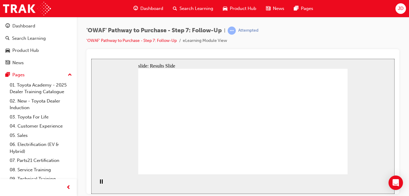
radio input "true"
click at [336, 175] on section "Playback Speed 2 1.75 1.5 1.25 Normal" at bounding box center [242, 184] width 303 height 20
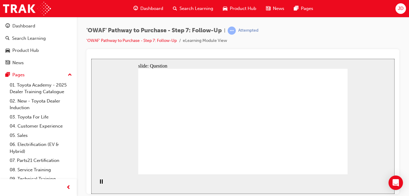
drag, startPoint x: 208, startPoint y: 149, endPoint x: 243, endPoint y: 113, distance: 49.8
drag, startPoint x: 245, startPoint y: 161, endPoint x: 195, endPoint y: 123, distance: 62.3
drag, startPoint x: 274, startPoint y: 150, endPoint x: 204, endPoint y: 131, distance: 72.3
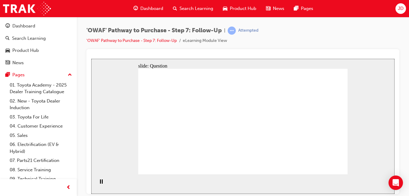
radio input "true"
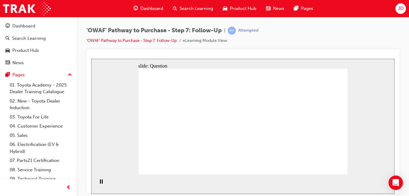
radio input "true"
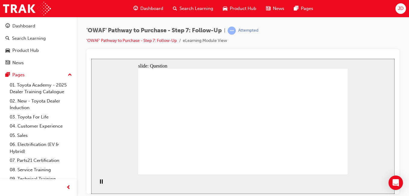
drag, startPoint x: 314, startPoint y: 162, endPoint x: 323, endPoint y: 166, distance: 9.7
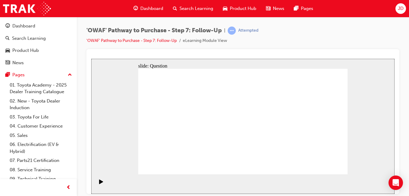
radio input "true"
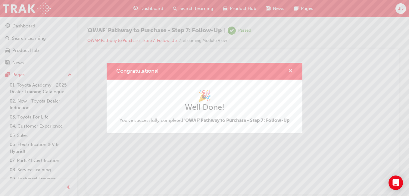
click at [289, 74] on span "cross-icon" at bounding box center [290, 71] width 5 height 5
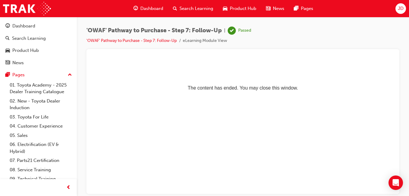
click at [147, 11] on span "Dashboard" at bounding box center [151, 8] width 23 height 7
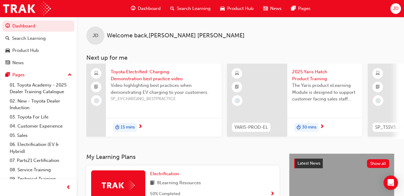
click at [141, 7] on span "Dashboard" at bounding box center [149, 8] width 23 height 7
click at [141, 6] on span "Dashboard" at bounding box center [149, 8] width 23 height 7
click at [202, 10] on span "Search Learning" at bounding box center [194, 8] width 34 height 7
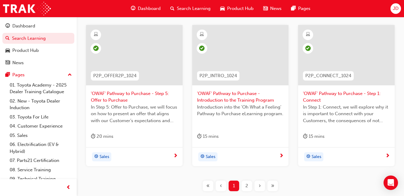
scroll to position [301, 0]
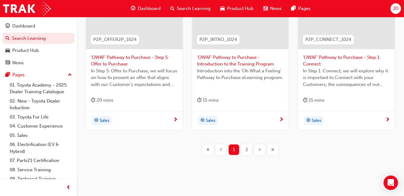
click at [141, 11] on span "Dashboard" at bounding box center [149, 8] width 23 height 7
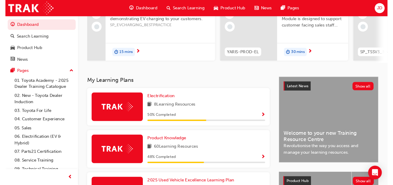
scroll to position [120, 0]
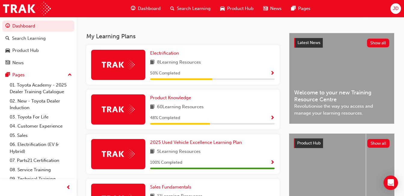
click at [272, 120] on span "Show Progress" at bounding box center [272, 117] width 5 height 5
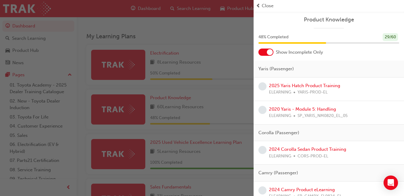
click at [226, 33] on div "button" at bounding box center [127, 98] width 254 height 196
